Goal: Task Accomplishment & Management: Use online tool/utility

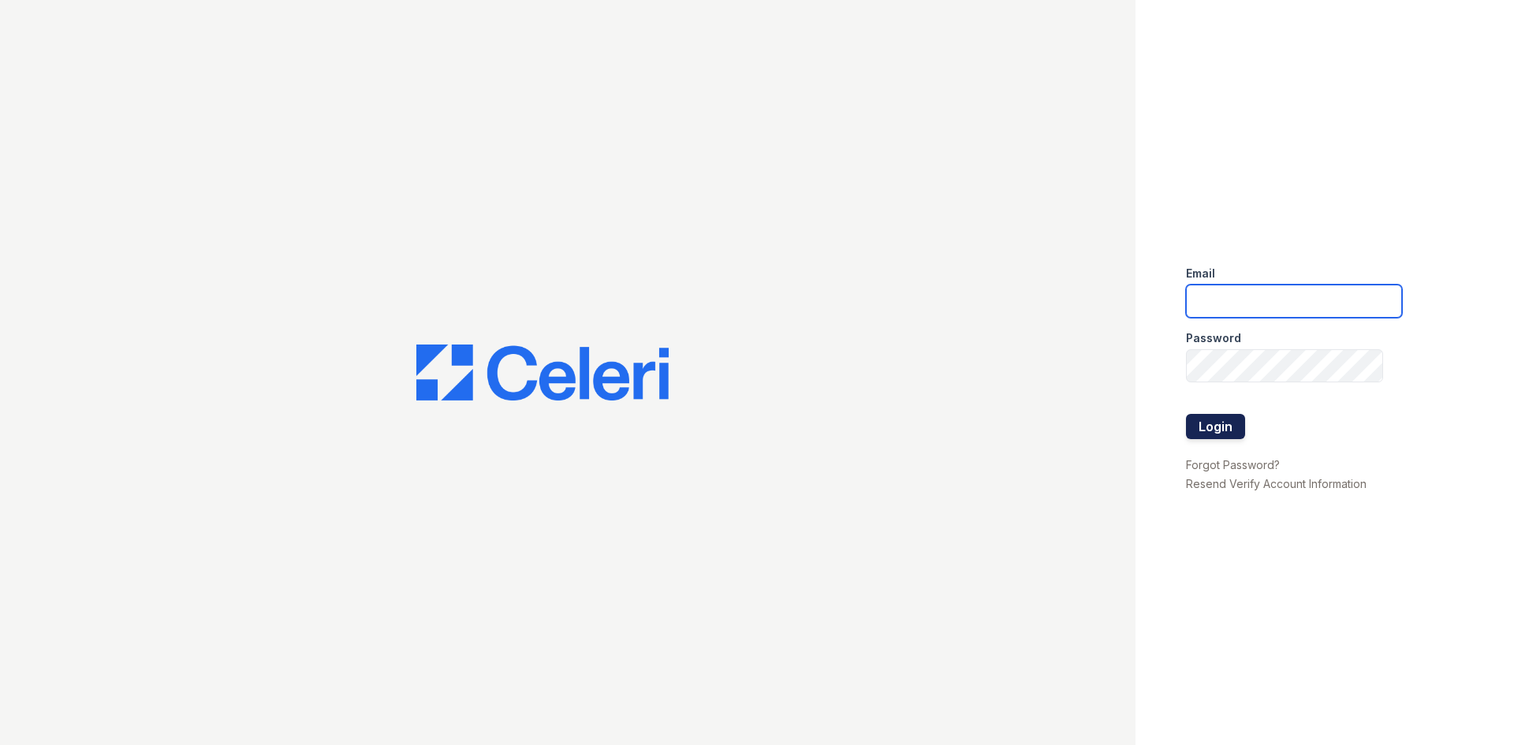
type input "[DOMAIN_NAME][EMAIL_ADDRESS][DOMAIN_NAME]"
click at [1227, 429] on button "Login" at bounding box center [1215, 426] width 59 height 25
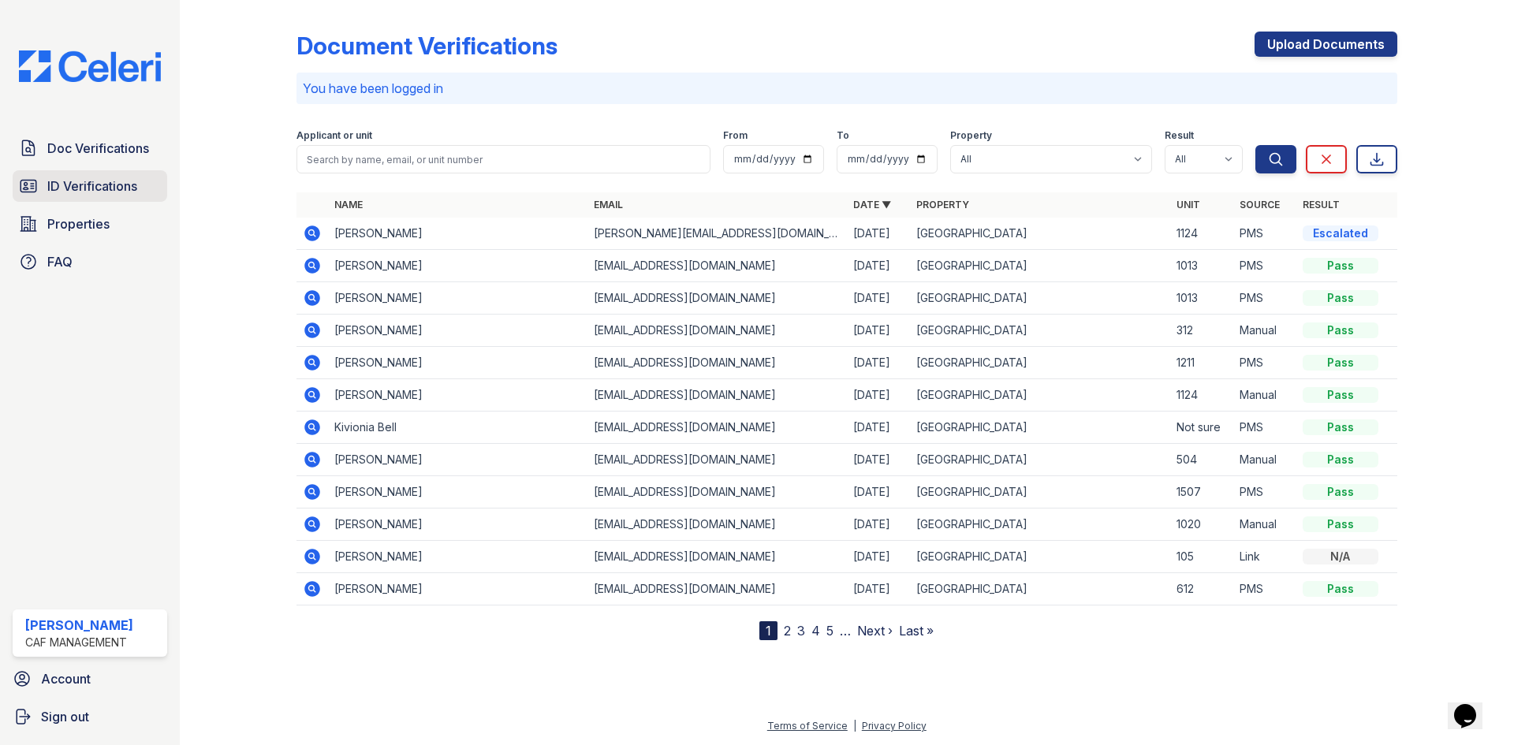
click at [79, 178] on span "ID Verifications" at bounding box center [92, 186] width 90 height 19
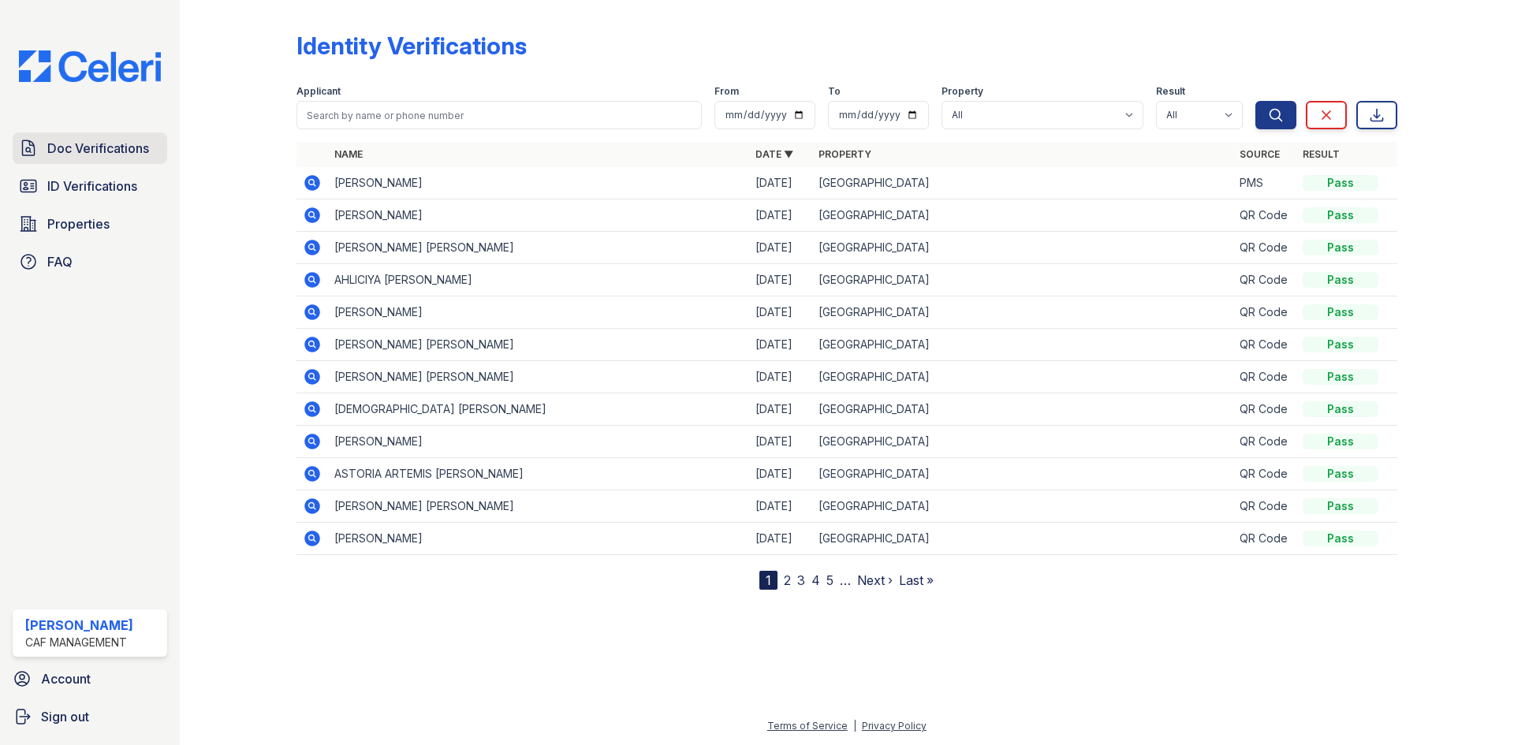
click at [84, 137] on link "Doc Verifications" at bounding box center [90, 149] width 155 height 32
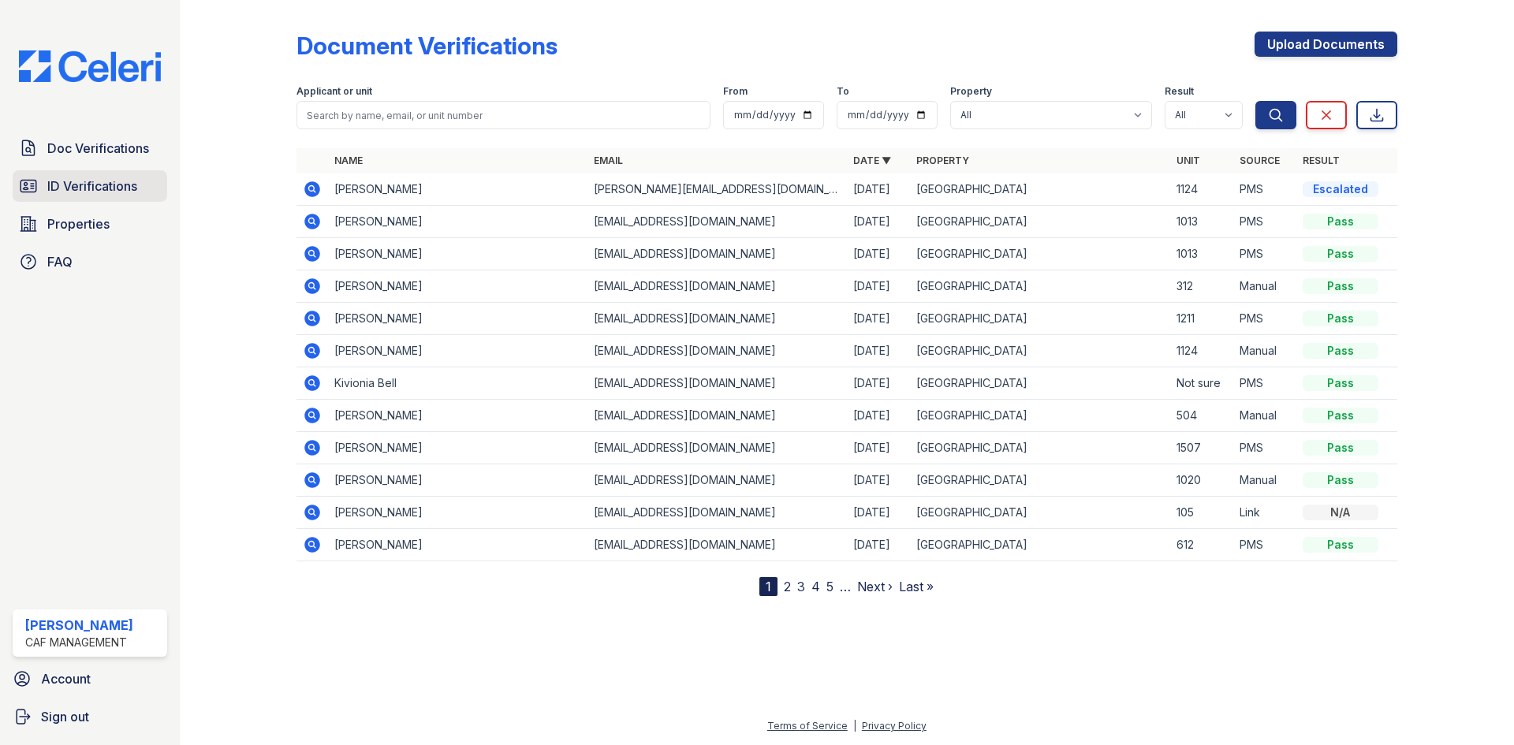
click at [83, 183] on span "ID Verifications" at bounding box center [92, 186] width 90 height 19
